Goal: Information Seeking & Learning: Learn about a topic

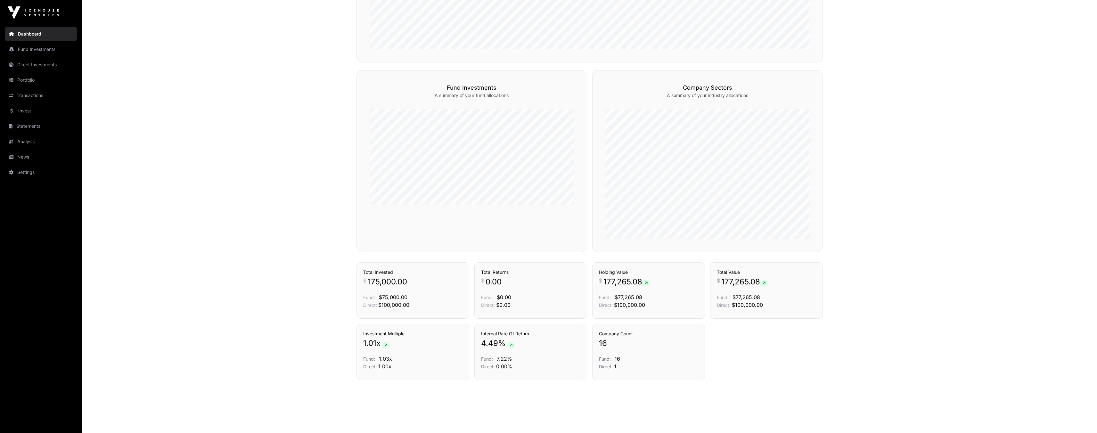
scroll to position [368, 0]
click at [36, 68] on link "Direct Investments" at bounding box center [41, 65] width 72 height 14
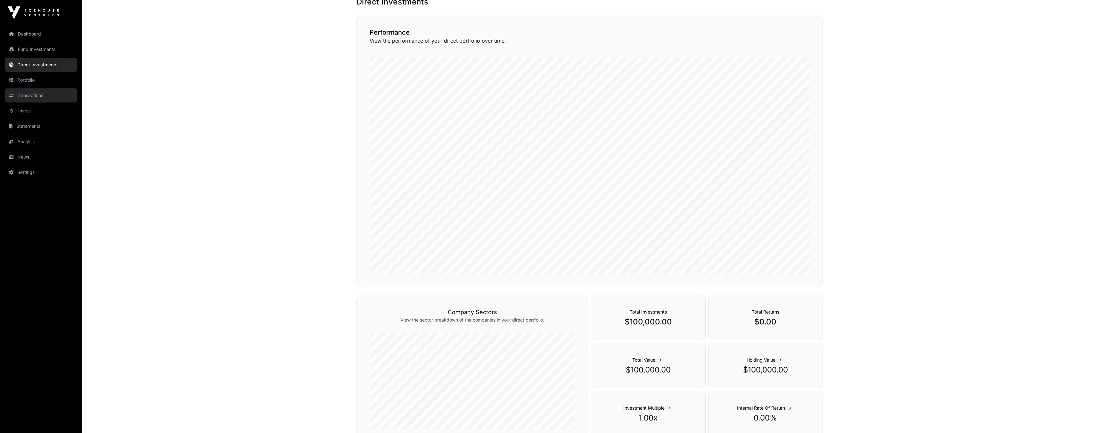
scroll to position [108, 0]
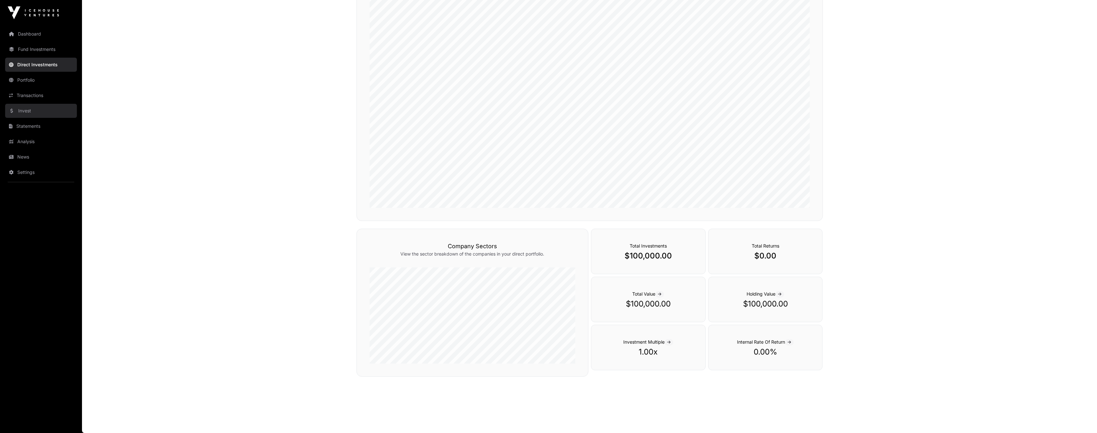
click at [21, 110] on link "Invest" at bounding box center [41, 111] width 72 height 14
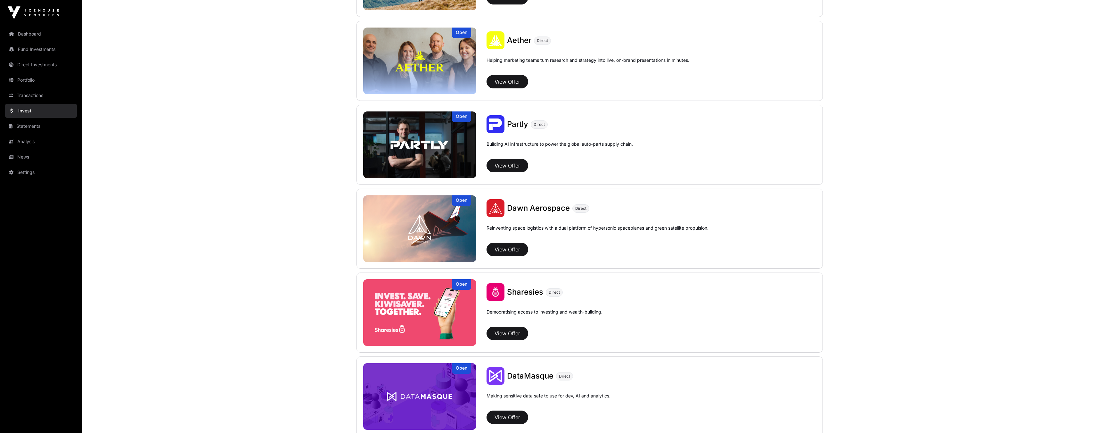
scroll to position [790, 0]
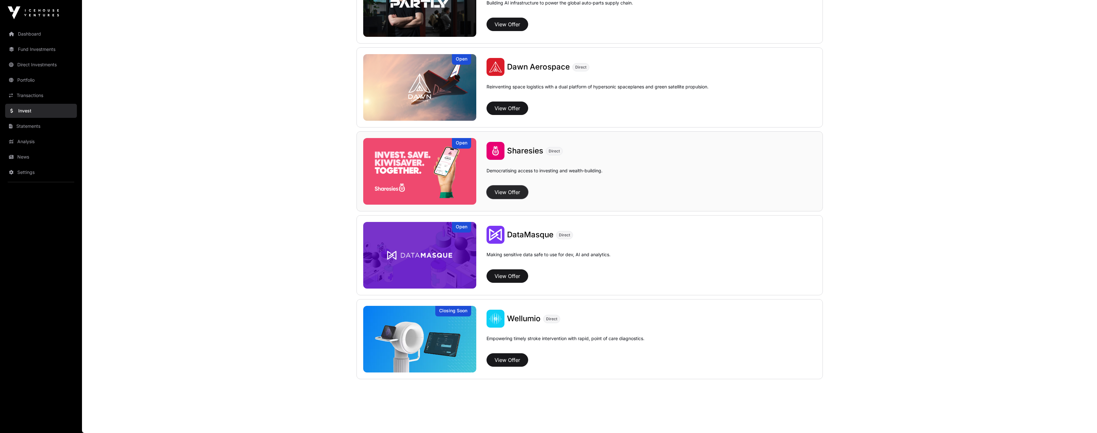
click at [513, 192] on button "View Offer" at bounding box center [508, 192] width 42 height 13
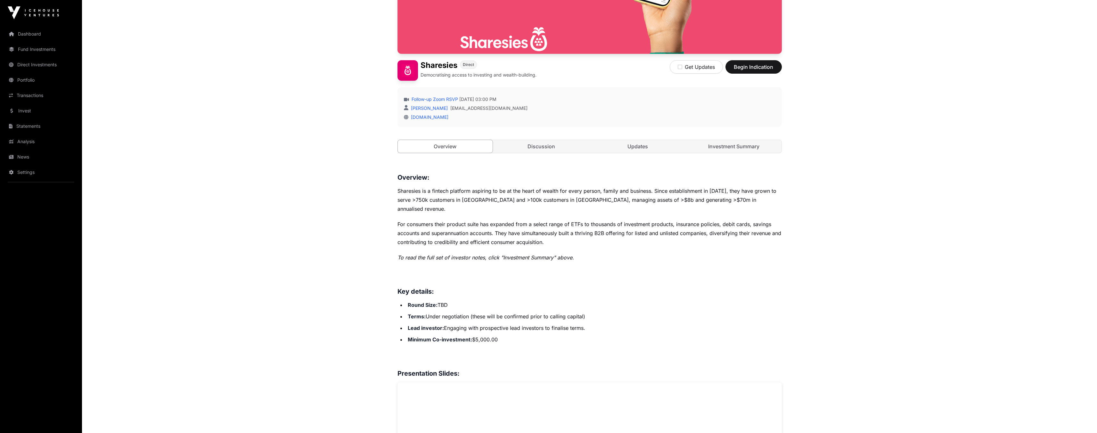
scroll to position [116, 0]
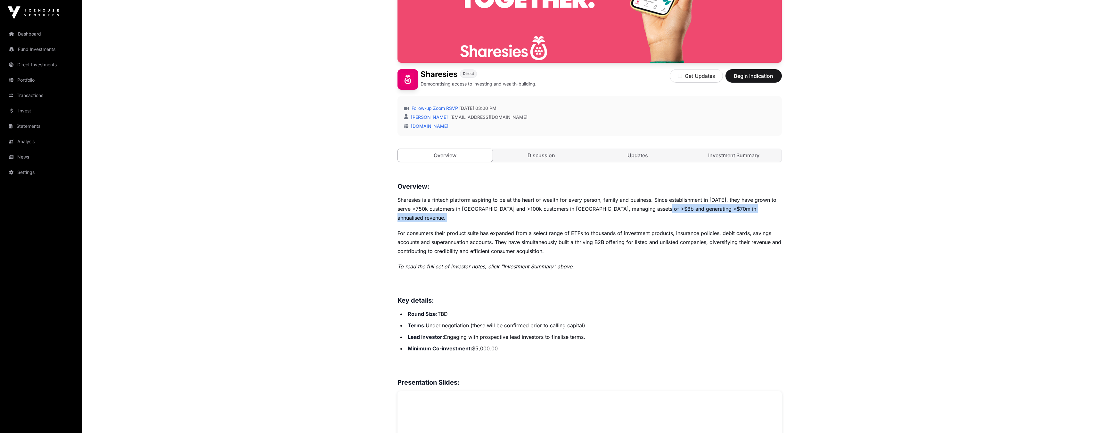
drag, startPoint x: 658, startPoint y: 208, endPoint x: 742, endPoint y: 217, distance: 84.4
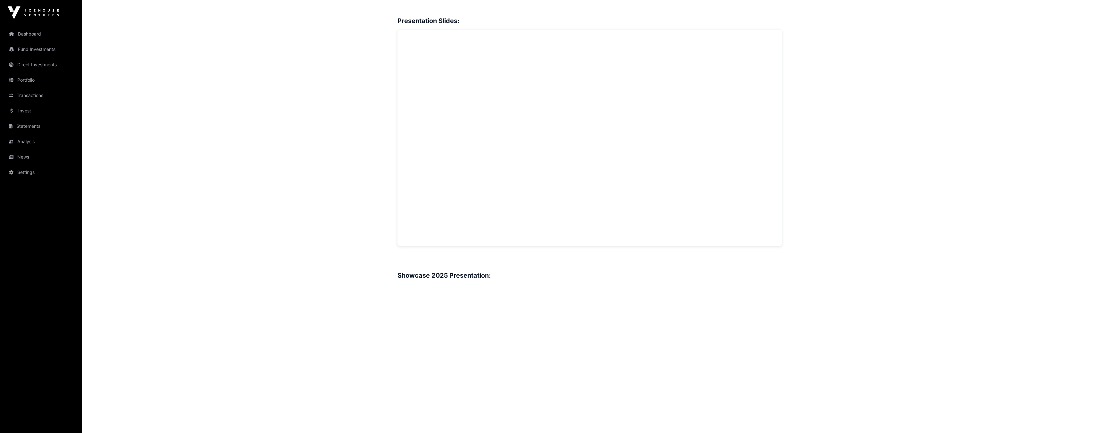
scroll to position [477, 0]
click at [446, 244] on div "Overview: Sharesies is a fintech platform aspiring to be at the heart of wealth…" at bounding box center [590, 161] width 384 height 681
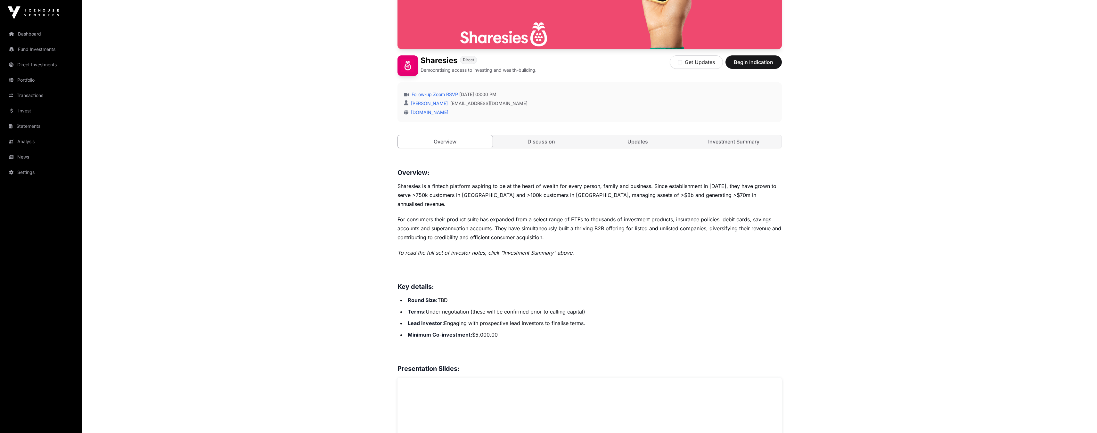
scroll to position [135, 0]
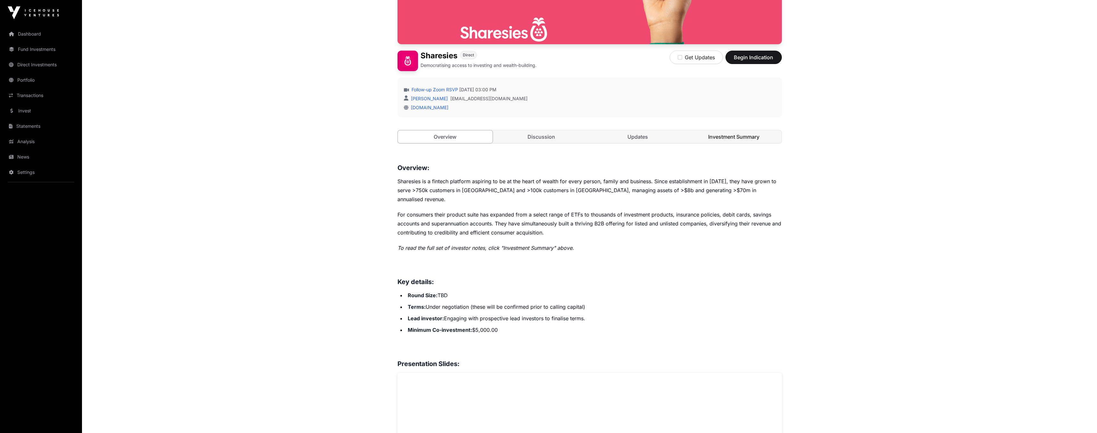
click at [728, 132] on link "Investment Summary" at bounding box center [734, 136] width 95 height 13
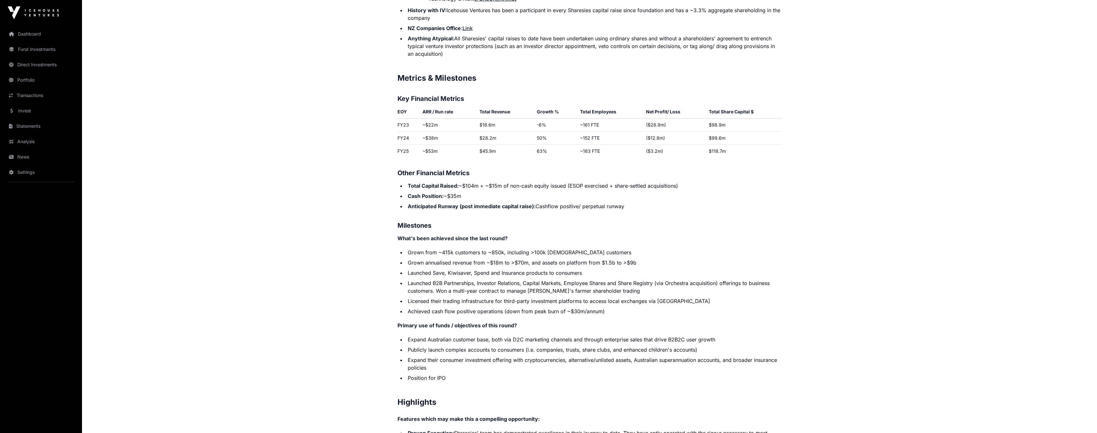
scroll to position [1083, 0]
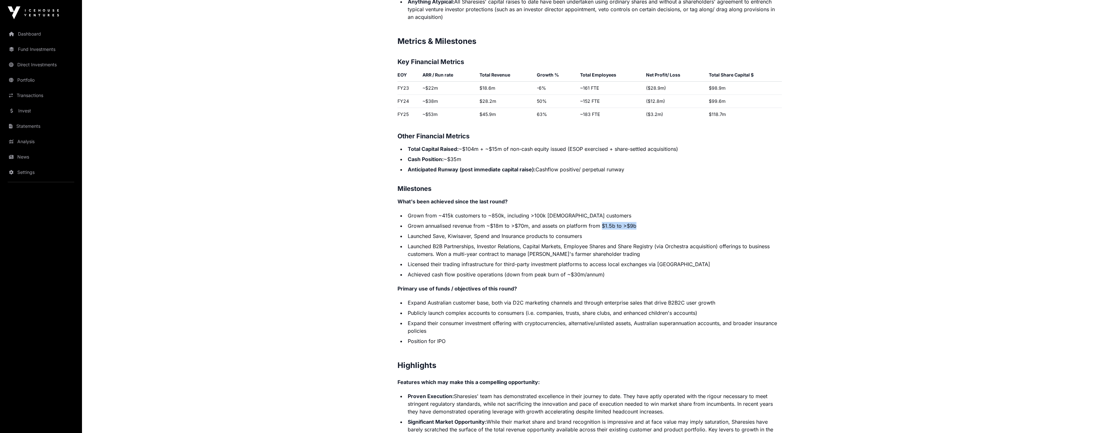
drag, startPoint x: 601, startPoint y: 219, endPoint x: 633, endPoint y: 219, distance: 32.4
click at [633, 222] on li "Grown annualised revenue from ~$18m to >$70m, and assets on platform from $1.5b…" at bounding box center [594, 226] width 376 height 8
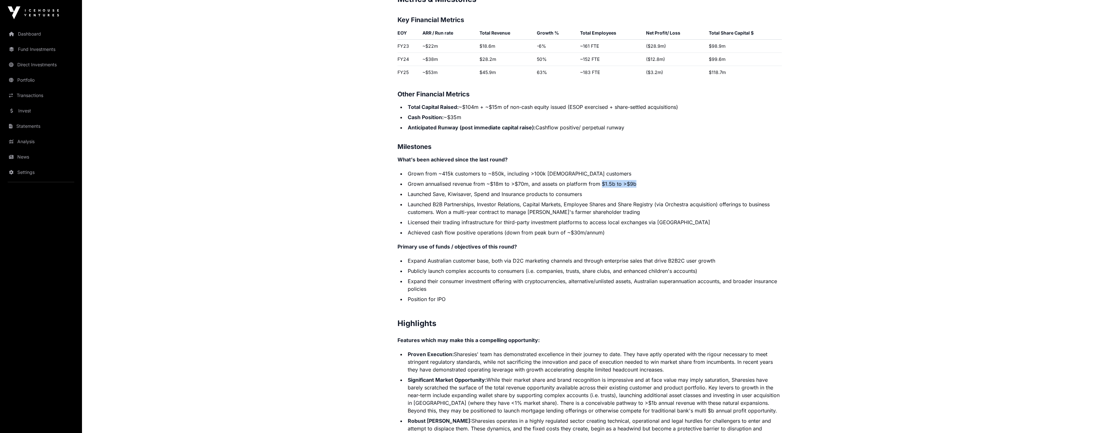
scroll to position [1130, 0]
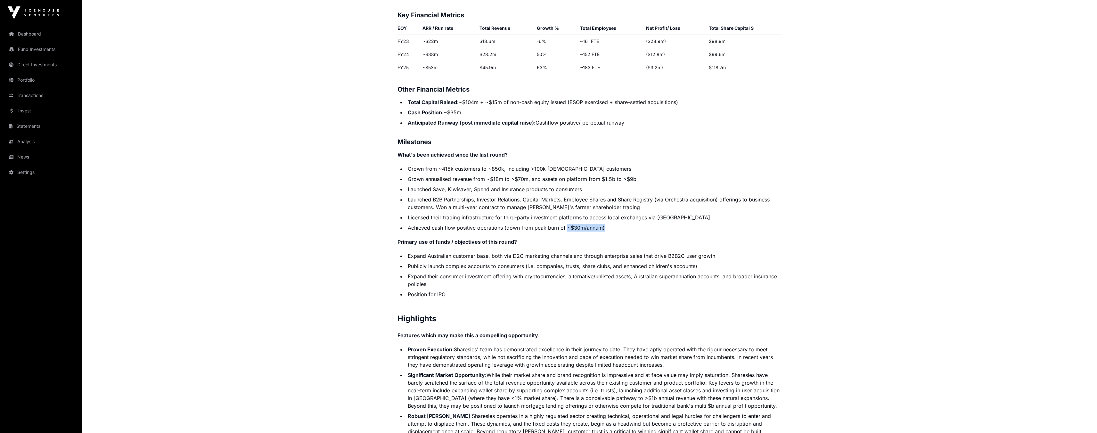
drag, startPoint x: 566, startPoint y: 221, endPoint x: 607, endPoint y: 221, distance: 41.7
click at [607, 224] on li "Achieved cash flow positive operations (down from peak burn of ~$30m/annum)" at bounding box center [594, 228] width 376 height 8
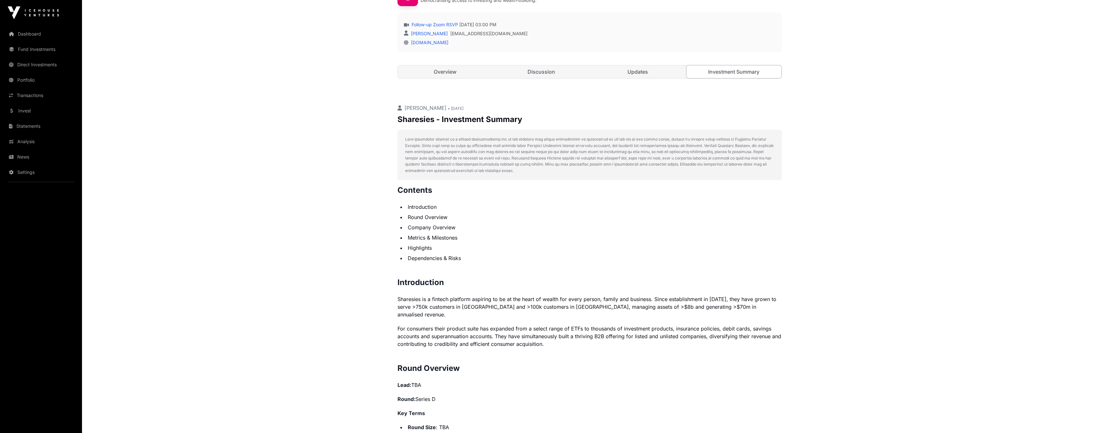
scroll to position [209, 0]
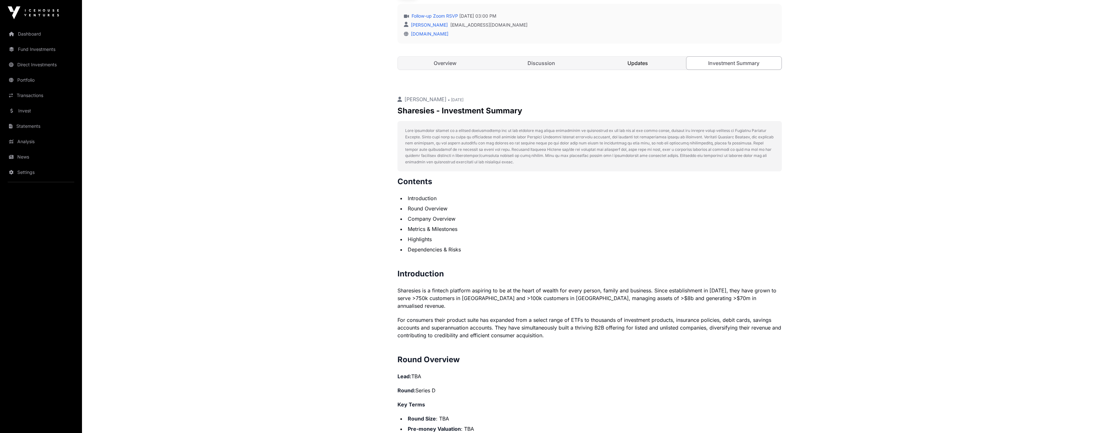
click at [643, 60] on link "Updates" at bounding box center [638, 63] width 95 height 13
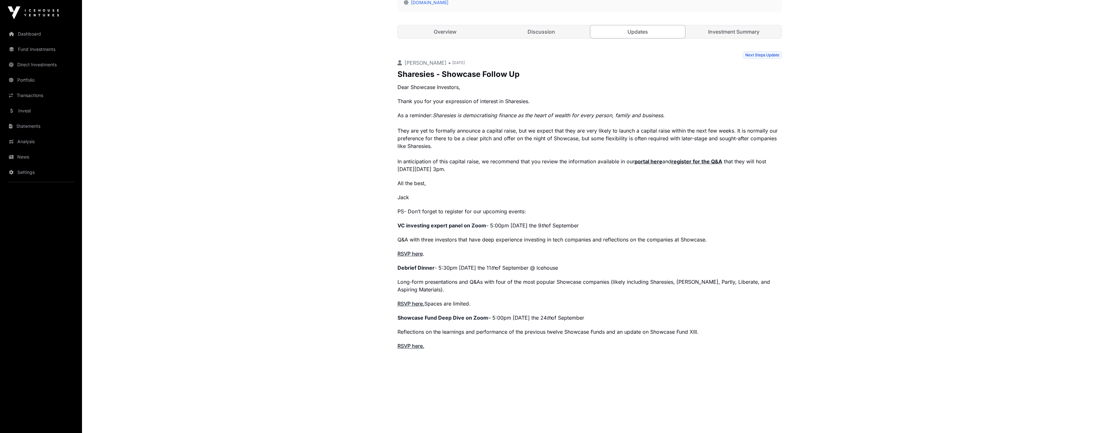
scroll to position [243, 0]
click at [653, 161] on strong "portal here" at bounding box center [649, 159] width 28 height 6
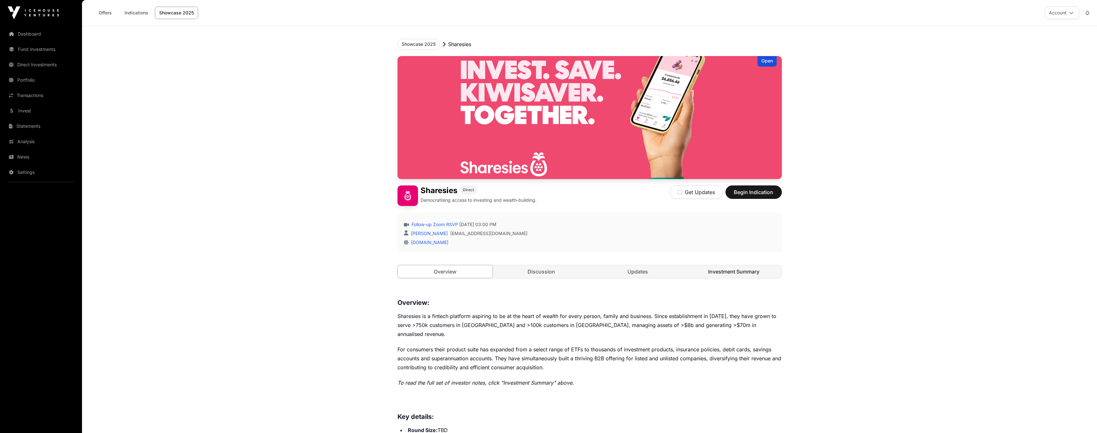
click at [740, 271] on link "Investment Summary" at bounding box center [734, 271] width 95 height 13
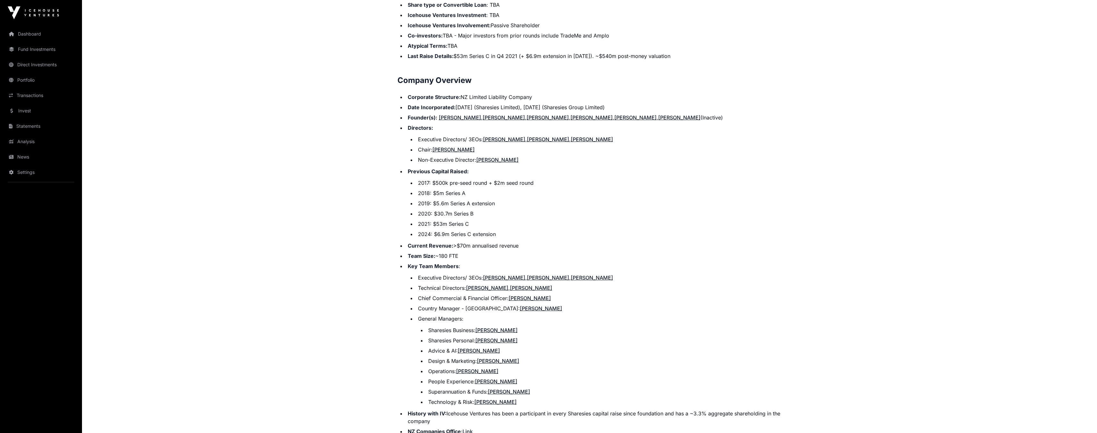
scroll to position [655, 0]
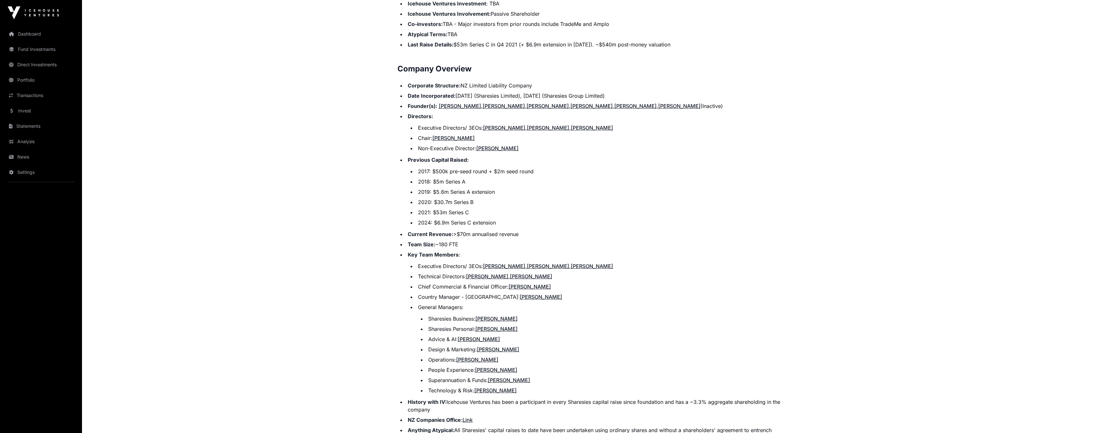
click at [461, 135] on link "[PERSON_NAME]" at bounding box center [454, 138] width 42 height 6
